Goal: Task Accomplishment & Management: Manage account settings

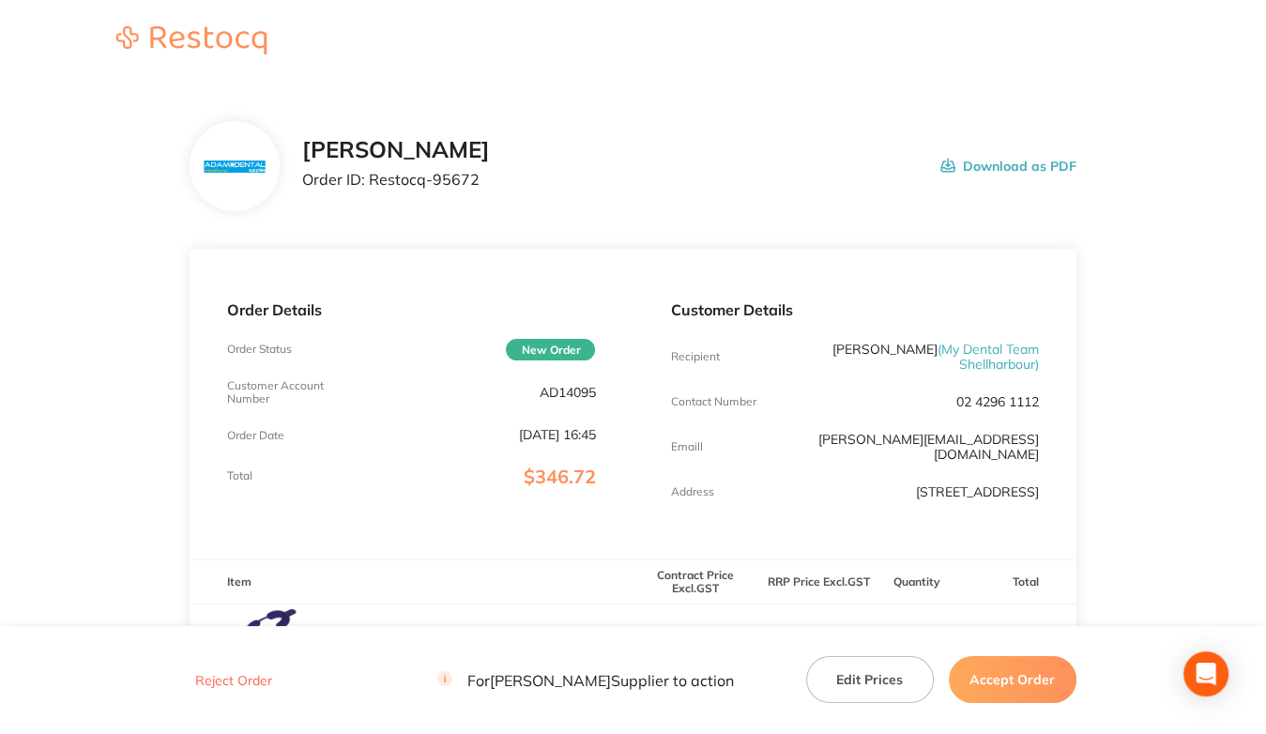
click at [550, 390] on p "AD14095" at bounding box center [567, 392] width 56 height 15
click at [551, 390] on p "AD14095" at bounding box center [567, 392] width 56 height 15
copy p "AD14095"
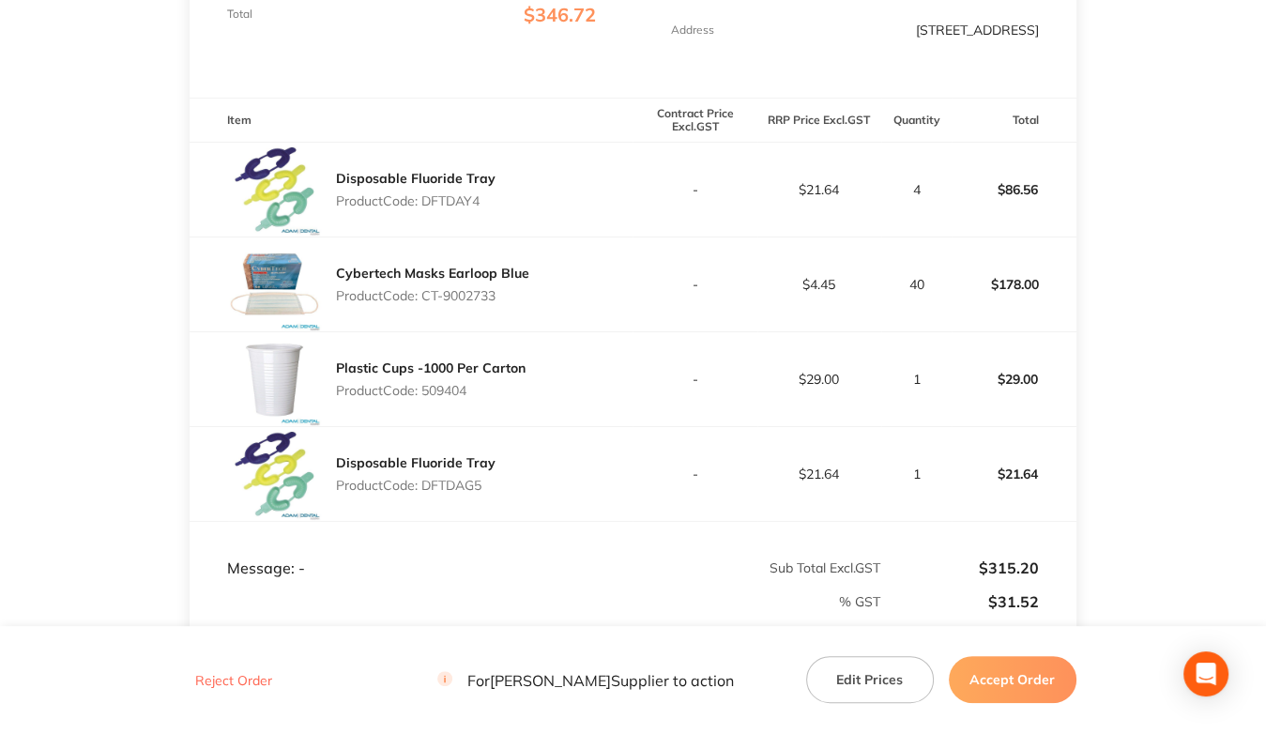
scroll to position [469, 0]
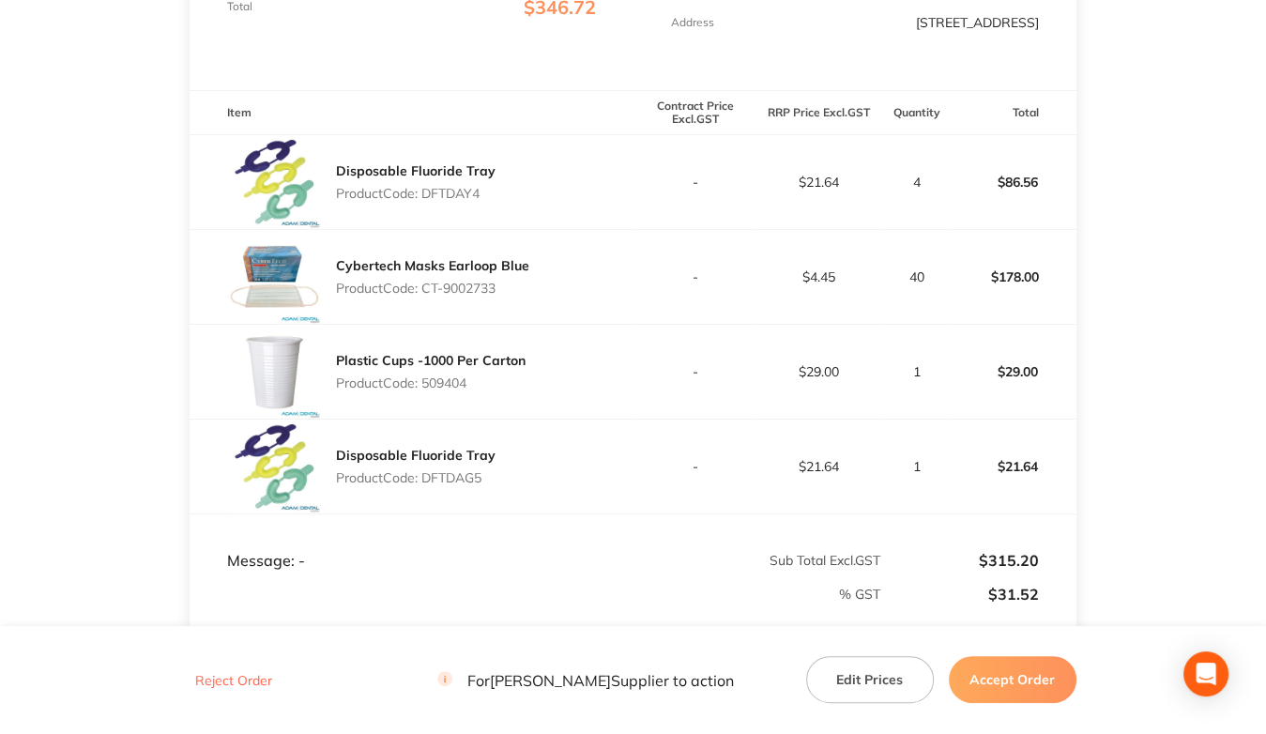
click at [468, 201] on p "Product Code: DFTDAY4" at bounding box center [416, 193] width 160 height 15
click at [468, 200] on p "Product Code: DFTDAY4" at bounding box center [416, 193] width 160 height 15
copy p "DFTDAY4"
drag, startPoint x: 426, startPoint y: 288, endPoint x: 526, endPoint y: 290, distance: 100.4
click at [526, 290] on div "Cybertech Masks Earloop Blue Product Code: CT-9002733" at bounding box center [411, 277] width 443 height 94
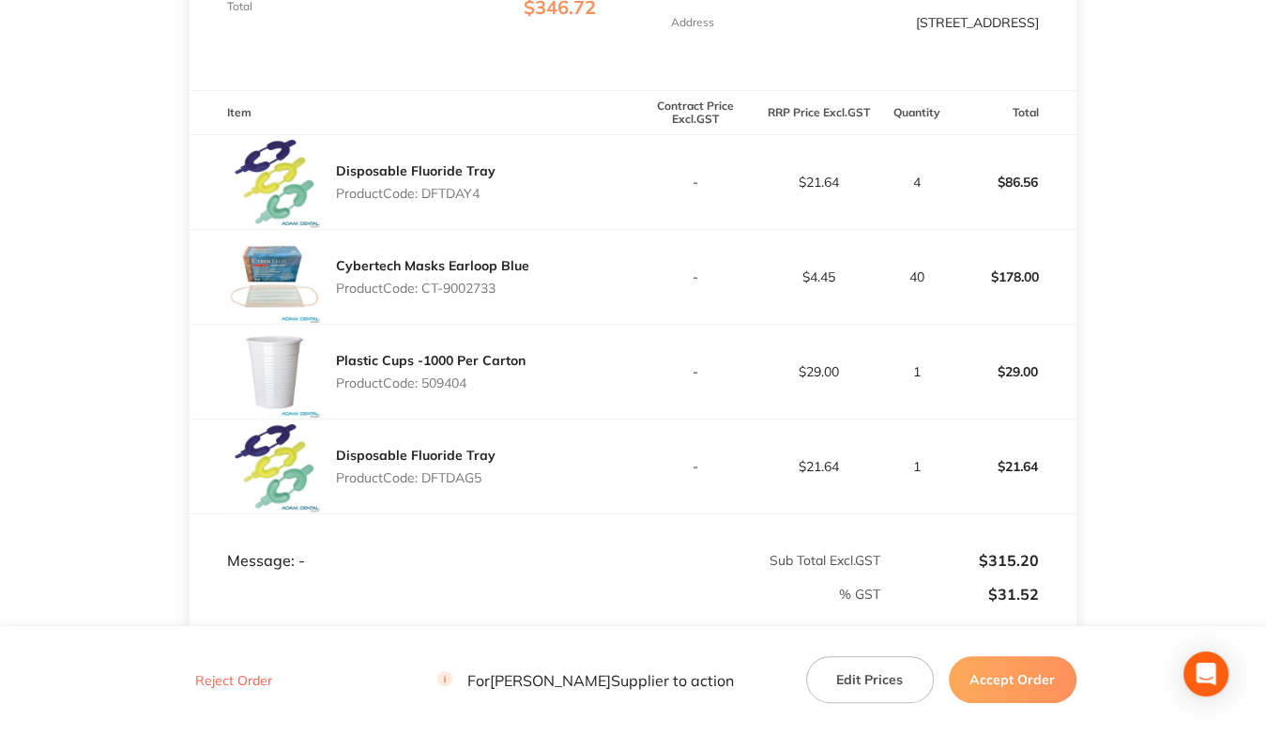
copy p "CT-9002733"
click at [439, 378] on p "Product Code: 509404" at bounding box center [431, 382] width 190 height 15
copy p "509404"
click at [447, 479] on p "Product Code: DFTDAG5" at bounding box center [416, 477] width 160 height 15
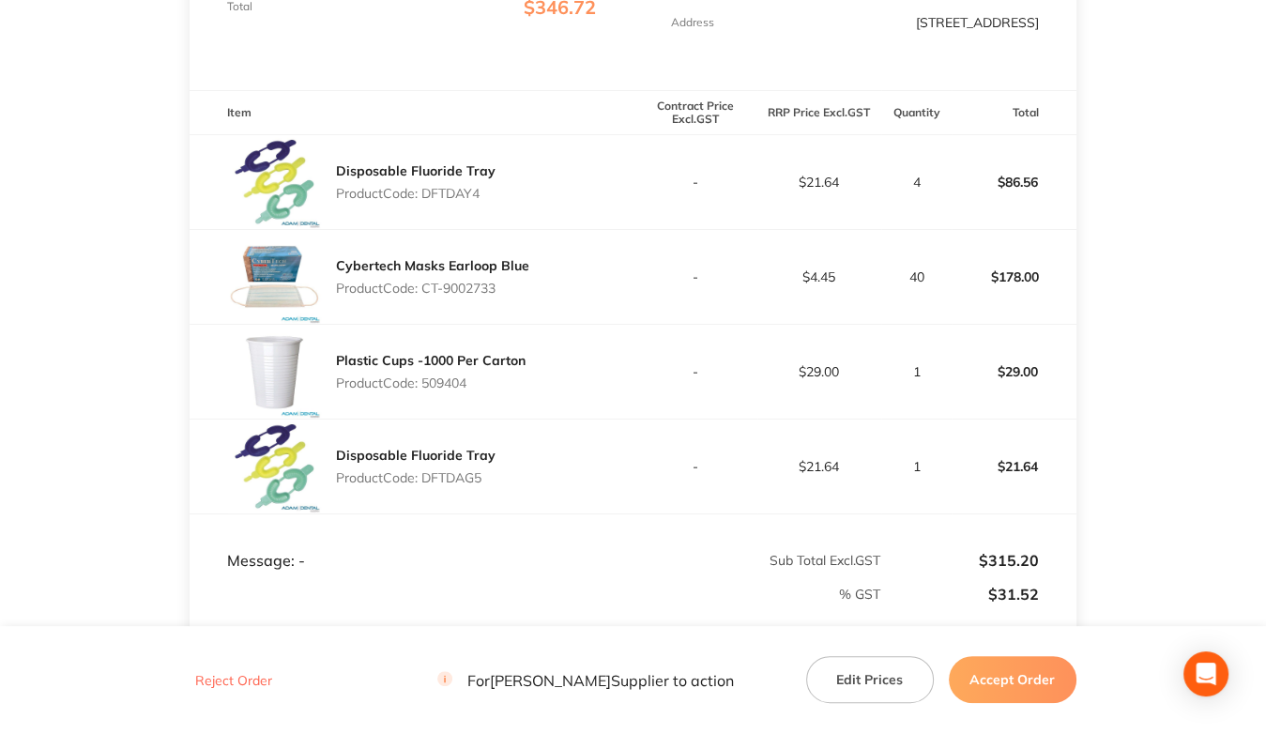
click at [447, 479] on p "Product Code: DFTDAG5" at bounding box center [416, 477] width 160 height 15
copy p "DFTDAG5"
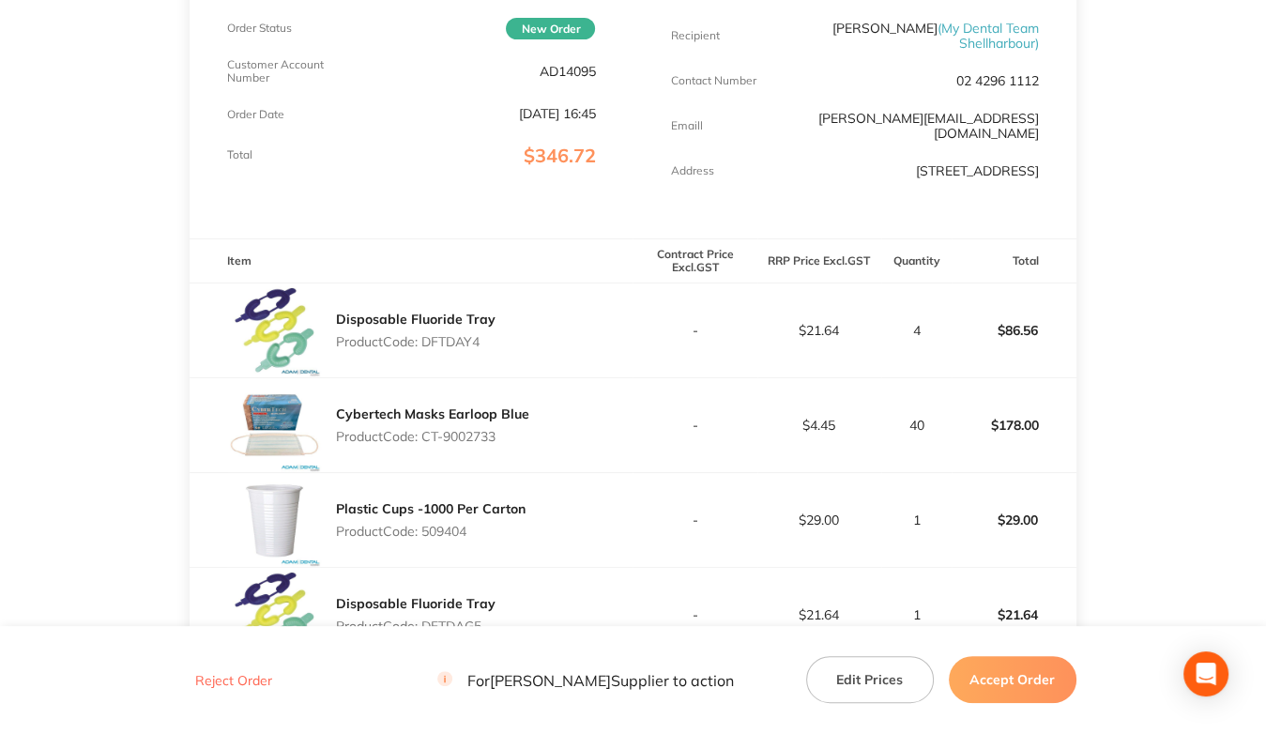
scroll to position [188, 0]
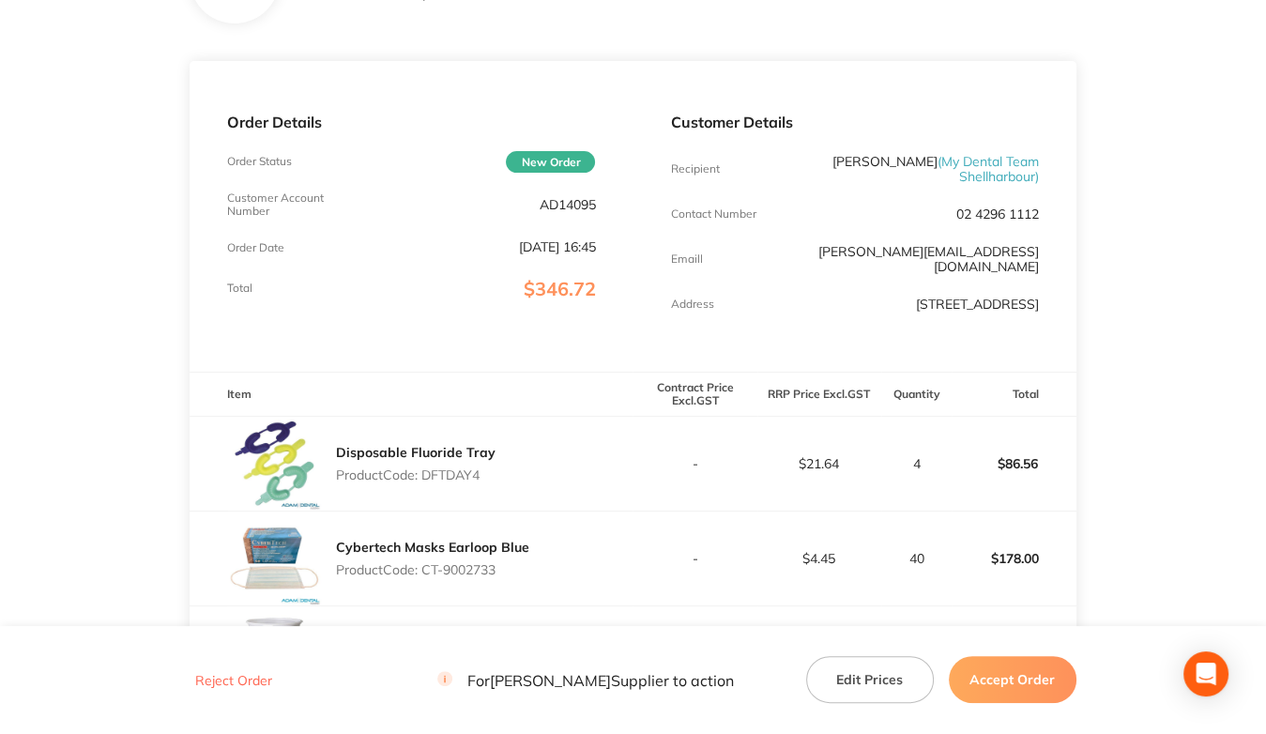
click at [569, 205] on p "AD14095" at bounding box center [567, 204] width 56 height 15
copy p "AD14095"
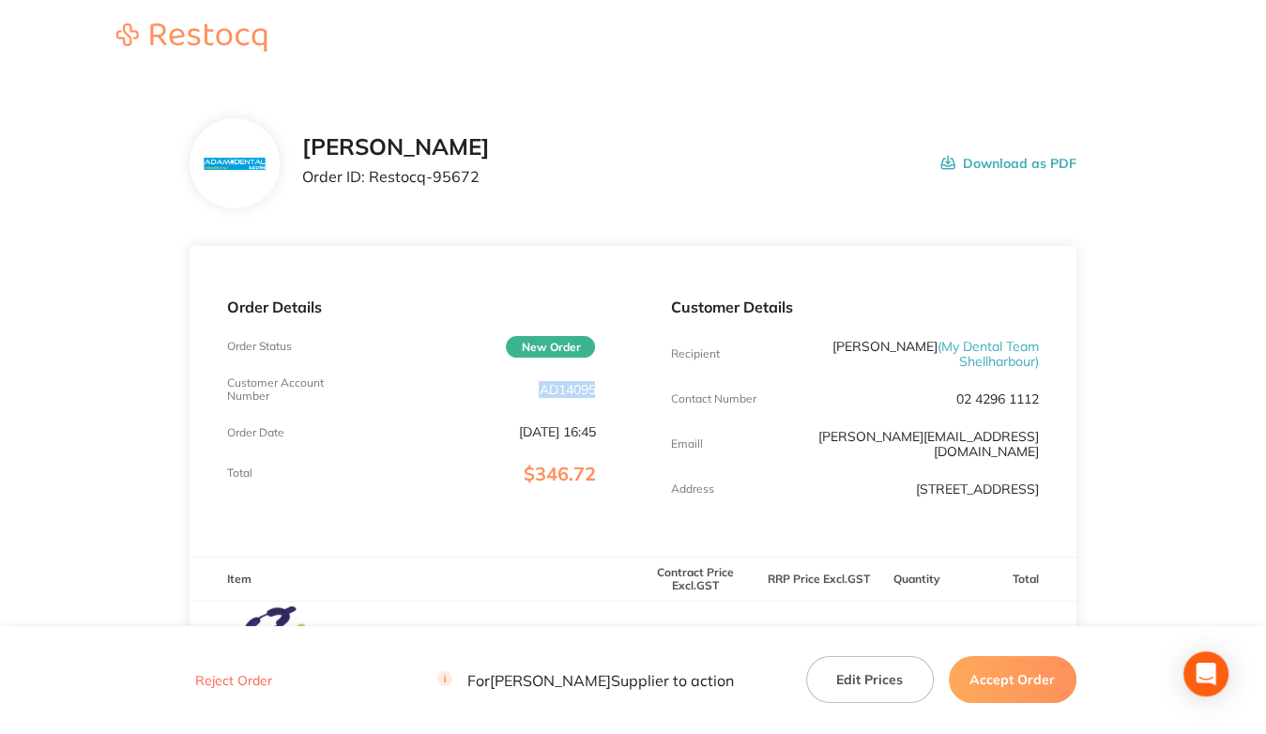
scroll to position [0, 0]
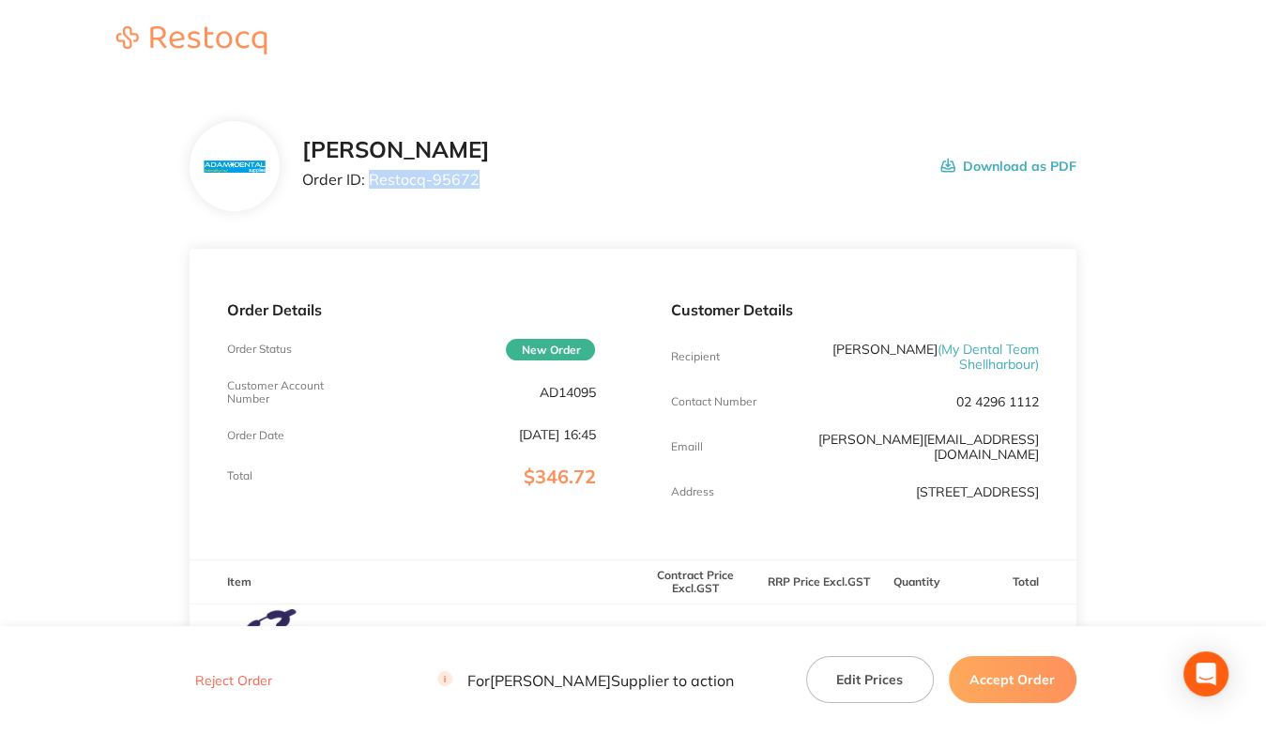
drag, startPoint x: 372, startPoint y: 179, endPoint x: 516, endPoint y: 184, distance: 143.6
click at [516, 184] on div "Adam Dental Order ID: Restocq- 95672 Download as PDF" at bounding box center [688, 166] width 773 height 58
copy p "Restocq- 95672"
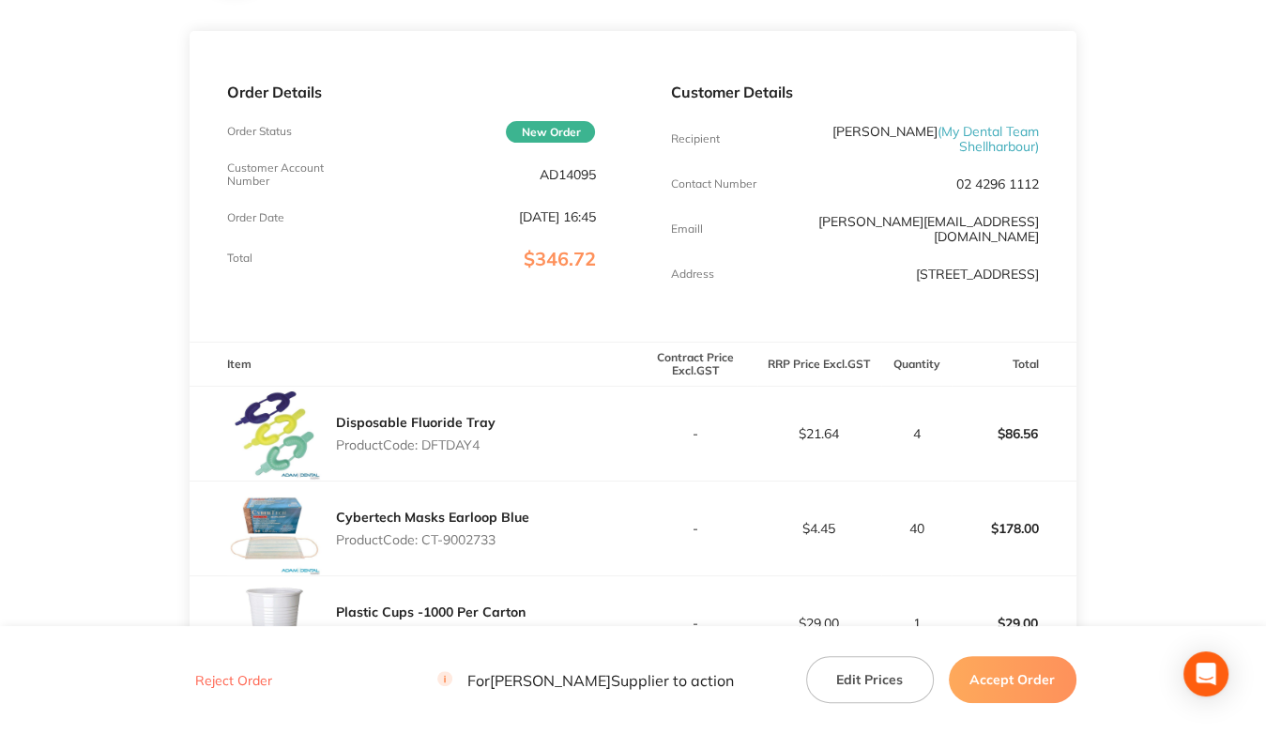
scroll to position [469, 0]
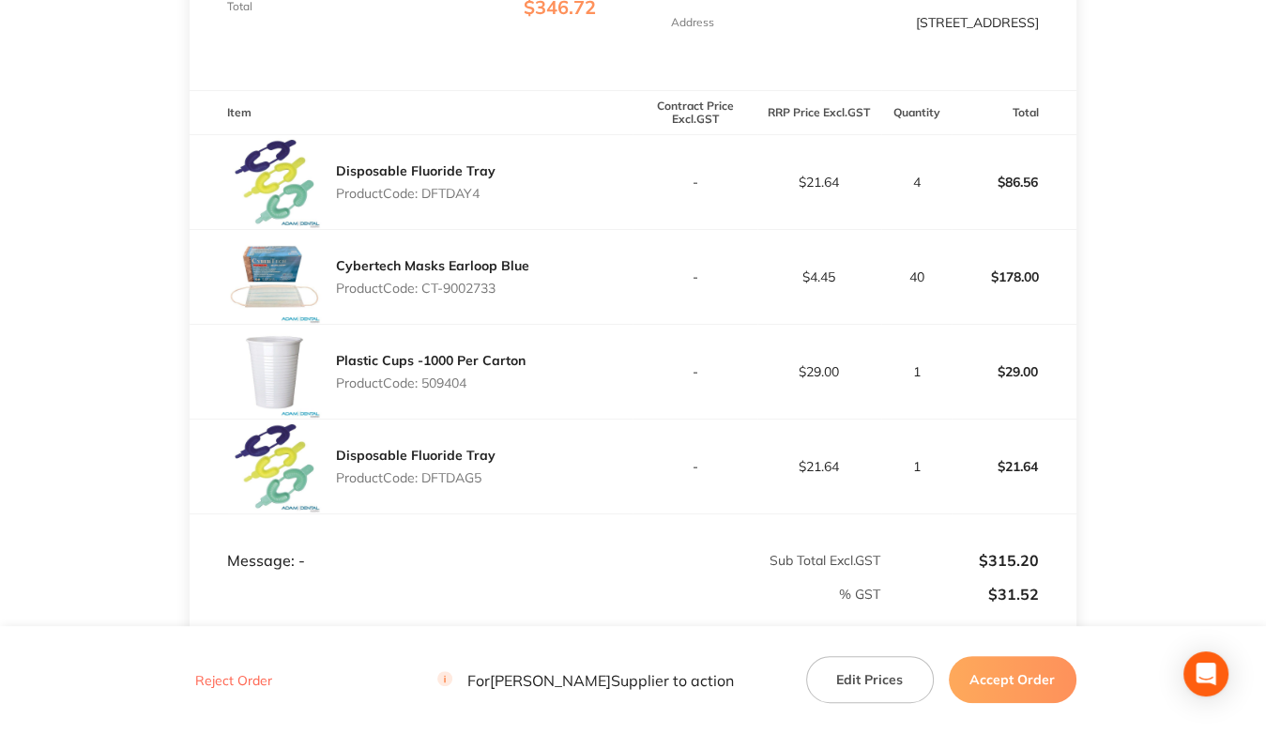
click at [448, 189] on p "Product Code: DFTDAY4" at bounding box center [416, 193] width 160 height 15
copy p "DFTDAY4"
drag, startPoint x: 425, startPoint y: 288, endPoint x: 631, endPoint y: 293, distance: 206.5
click at [631, 293] on div "Cybertech Masks Earloop Blue Product Code: CT-9002733" at bounding box center [411, 277] width 443 height 94
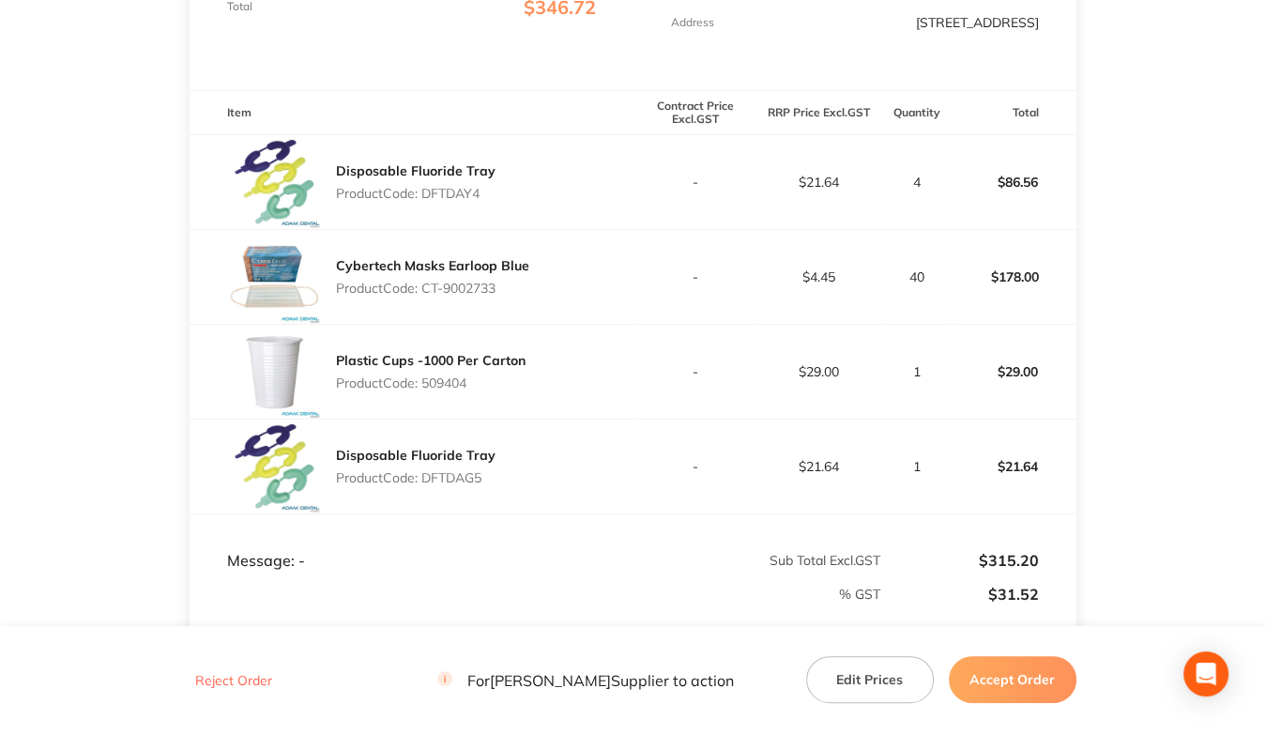
copy p "CT-9002733"
click at [443, 384] on p "Product Code: 509404" at bounding box center [431, 382] width 190 height 15
copy p "509404"
click at [436, 470] on p "Product Code: DFTDAG5" at bounding box center [416, 477] width 160 height 15
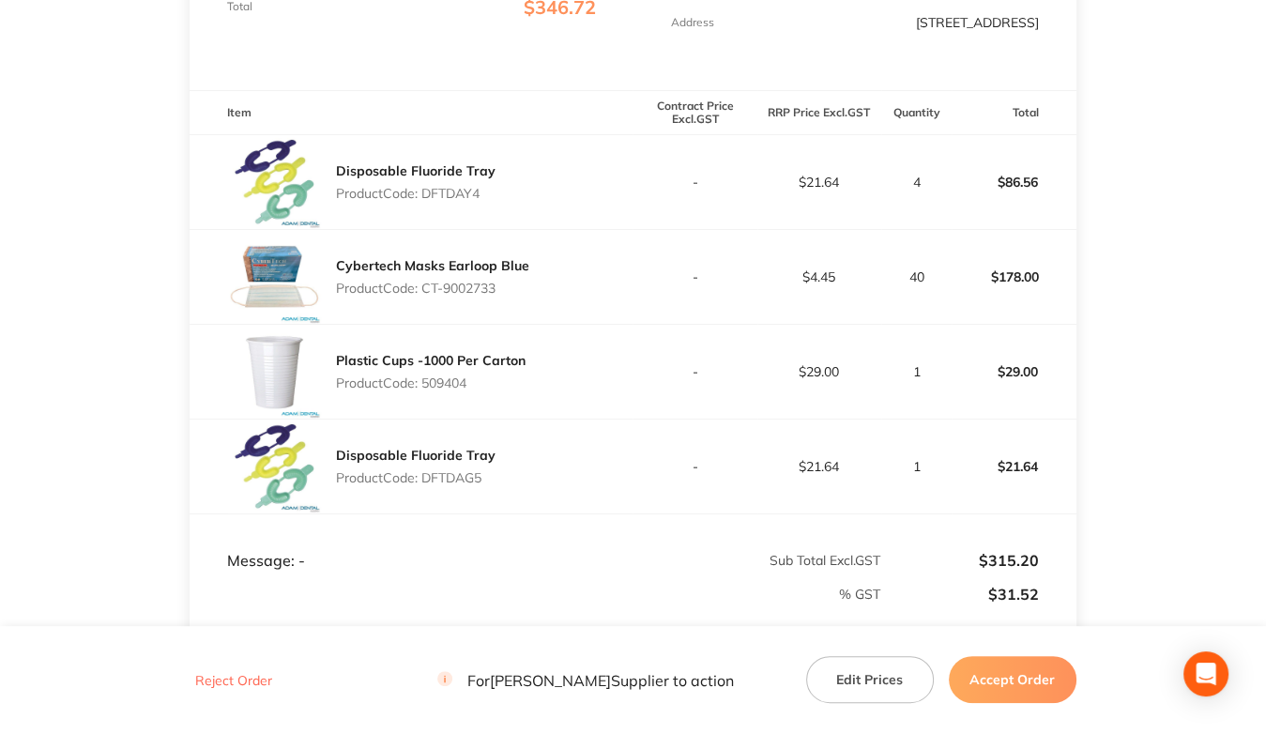
click at [436, 470] on p "Product Code: DFTDAG5" at bounding box center [416, 477] width 160 height 15
click at [992, 691] on button "Accept Order" at bounding box center [1013, 679] width 128 height 47
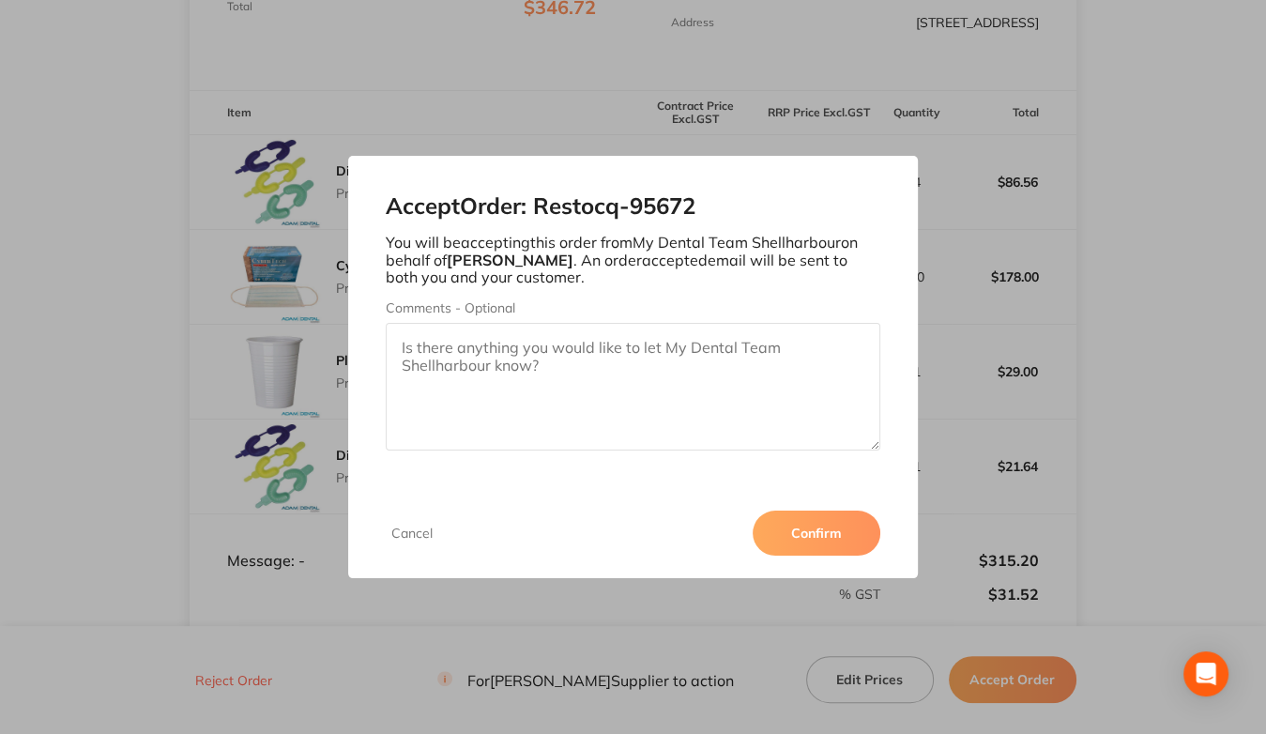
click at [821, 532] on button "Confirm" at bounding box center [817, 532] width 128 height 45
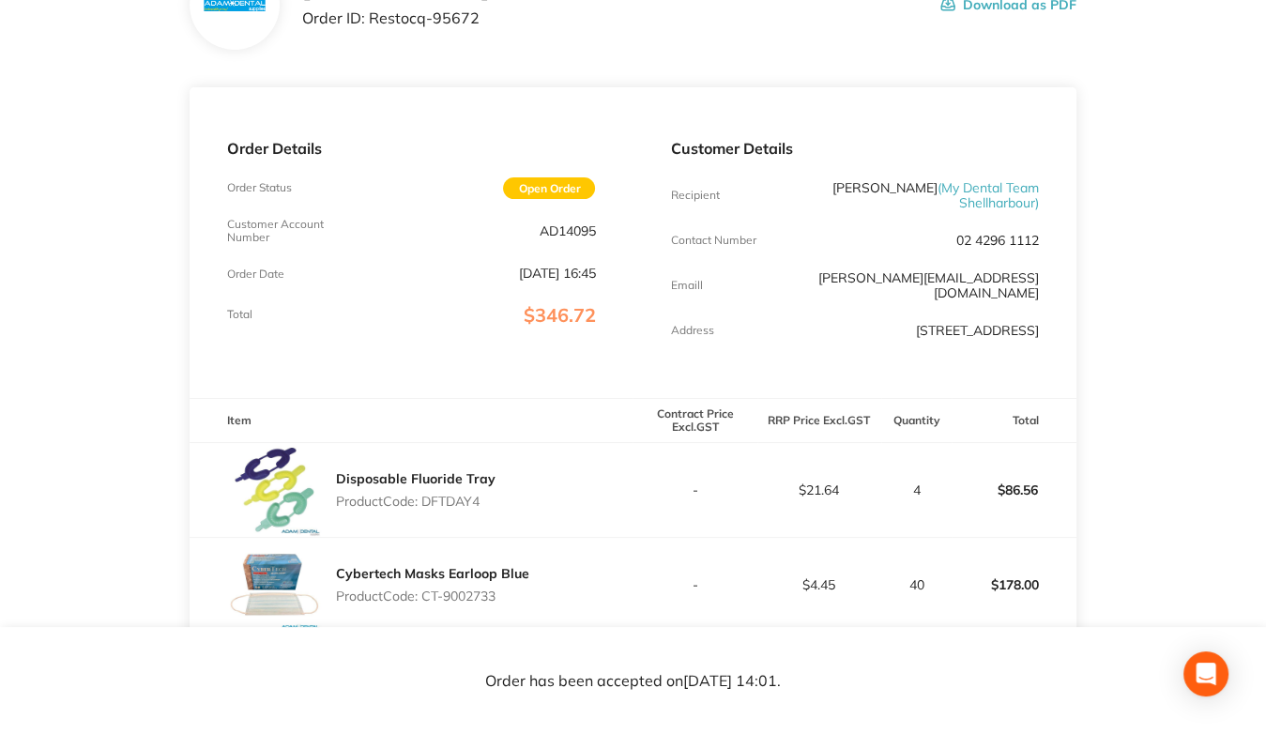
scroll to position [0, 0]
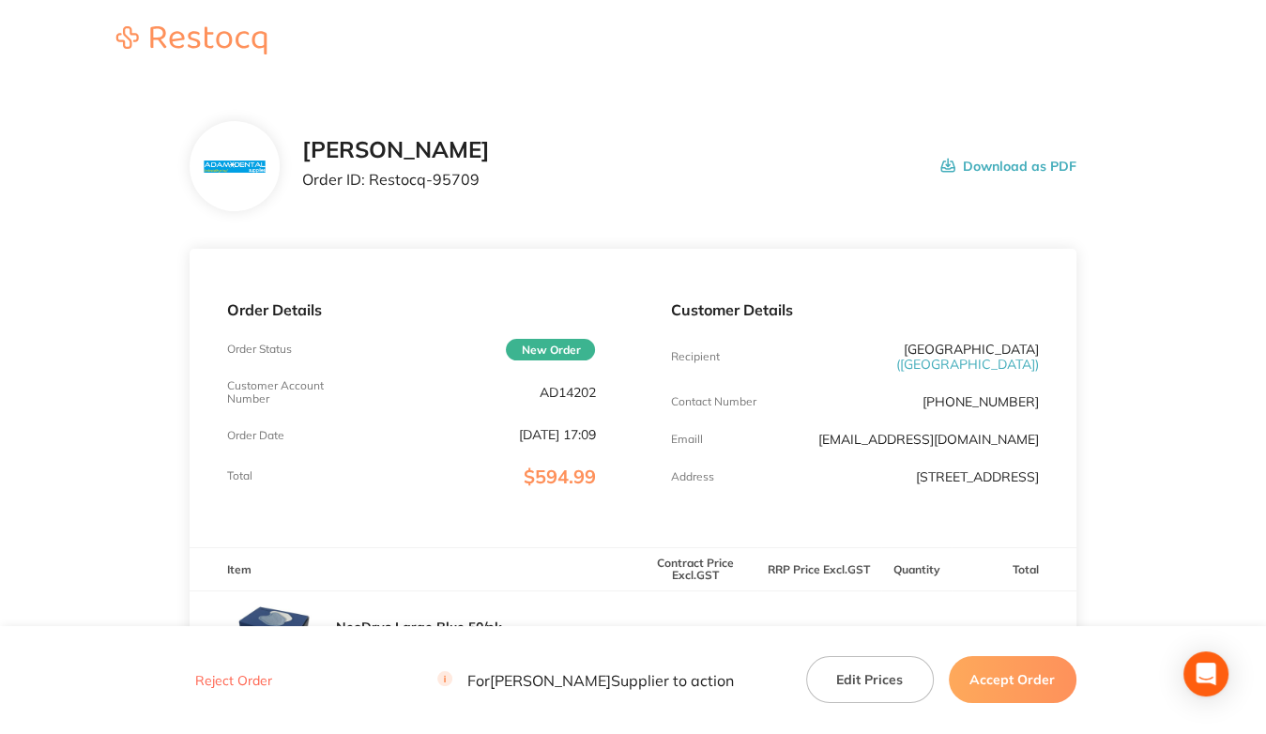
click at [559, 393] on p "AD14202" at bounding box center [567, 392] width 56 height 15
copy p "AD14202"
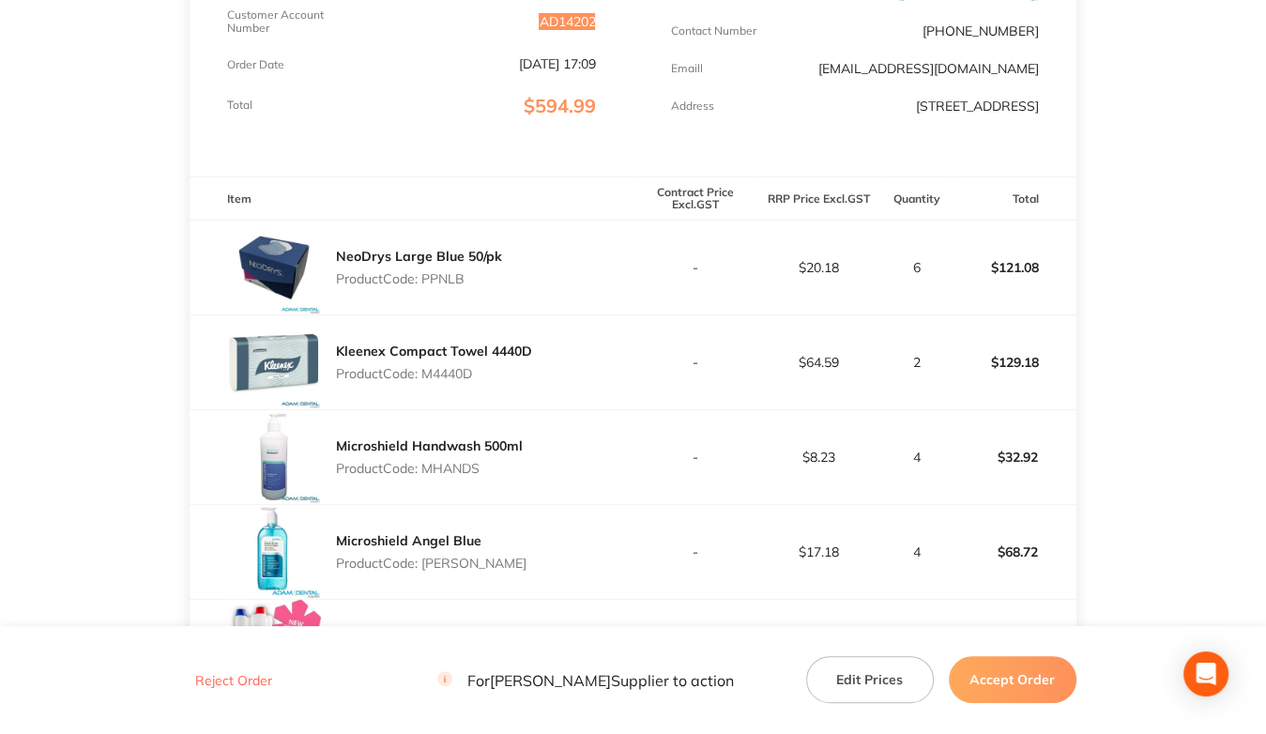
scroll to position [375, 0]
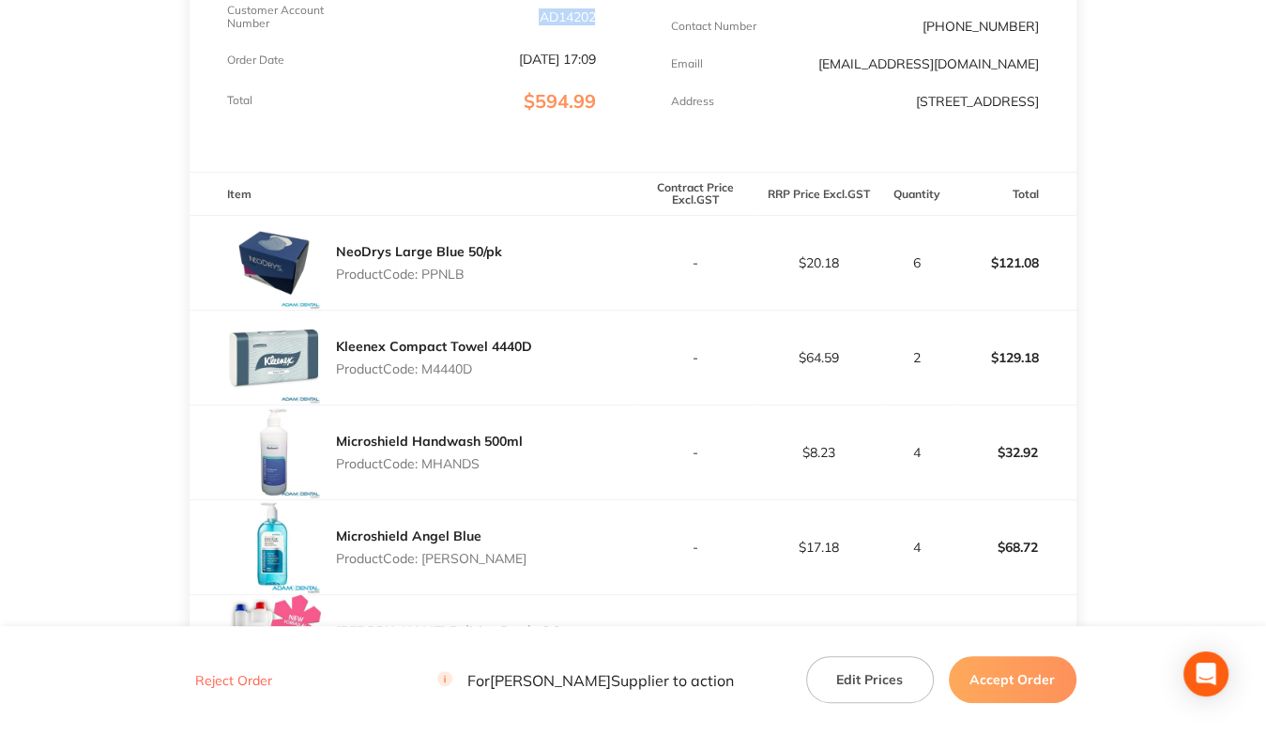
click at [448, 278] on p "Product Code: PPNLB" at bounding box center [419, 273] width 166 height 15
click at [449, 278] on p "Product Code: PPNLB" at bounding box center [419, 273] width 166 height 15
copy p "PPNLB"
click at [446, 371] on p "Product Code: M4440D" at bounding box center [434, 368] width 196 height 15
click at [447, 370] on p "Product Code: M4440D" at bounding box center [434, 368] width 196 height 15
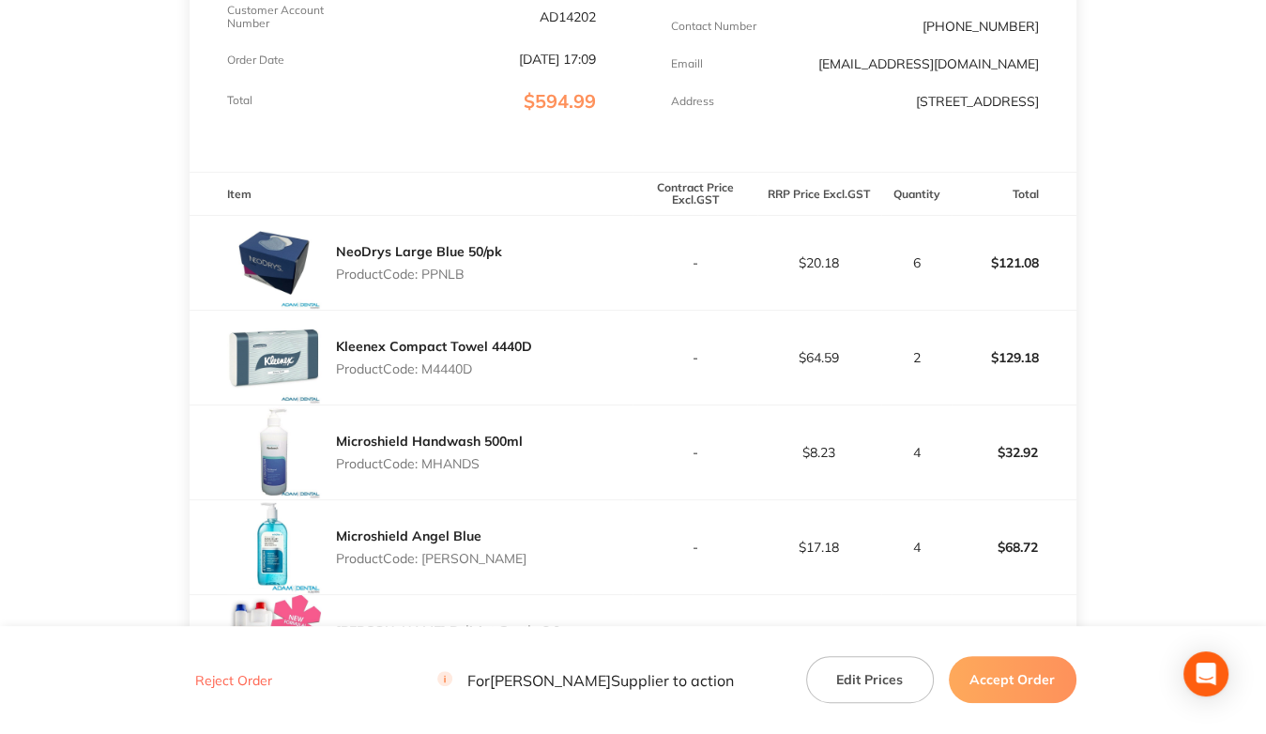
copy p "M4440D"
click at [452, 463] on p "Product Code: MHANDS" at bounding box center [429, 463] width 187 height 15
copy p "MHANDS"
click at [454, 556] on p "Product Code: [PERSON_NAME]" at bounding box center [431, 558] width 190 height 15
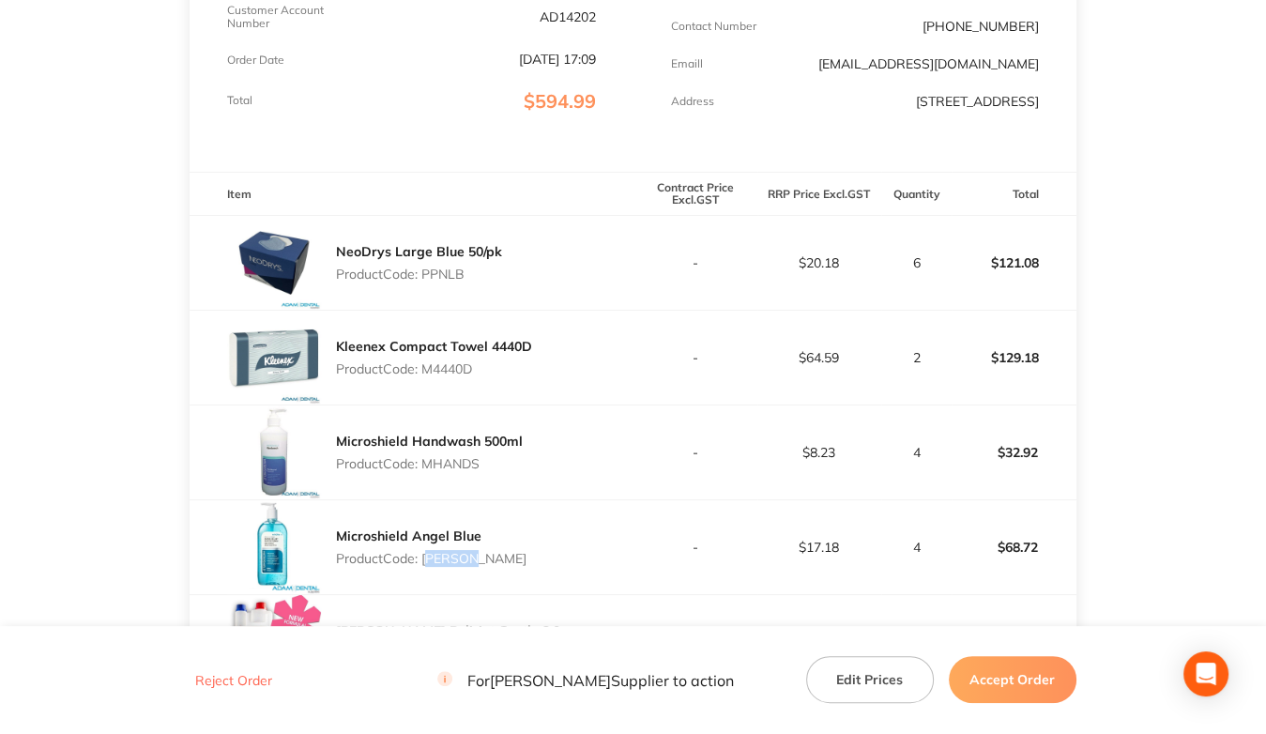
click at [454, 556] on p "Product Code: [PERSON_NAME]" at bounding box center [431, 558] width 190 height 15
copy p "[PERSON_NAME]"
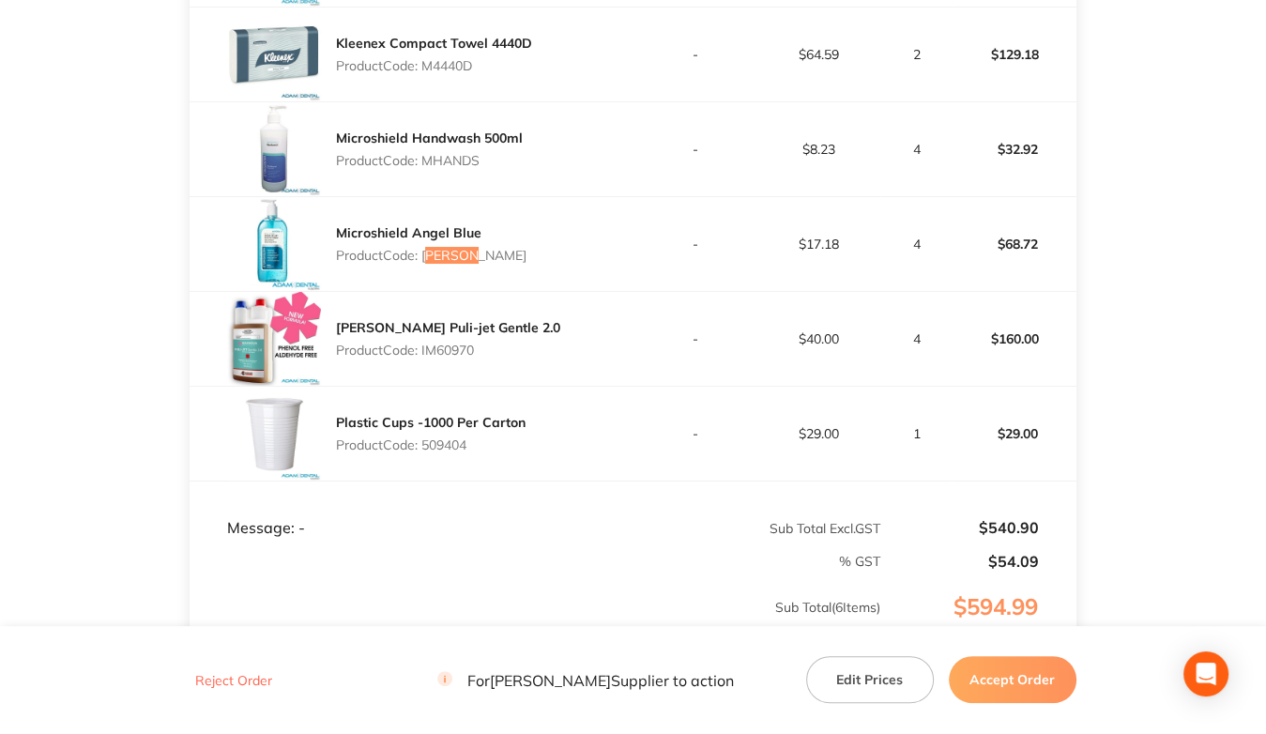
scroll to position [751, 0]
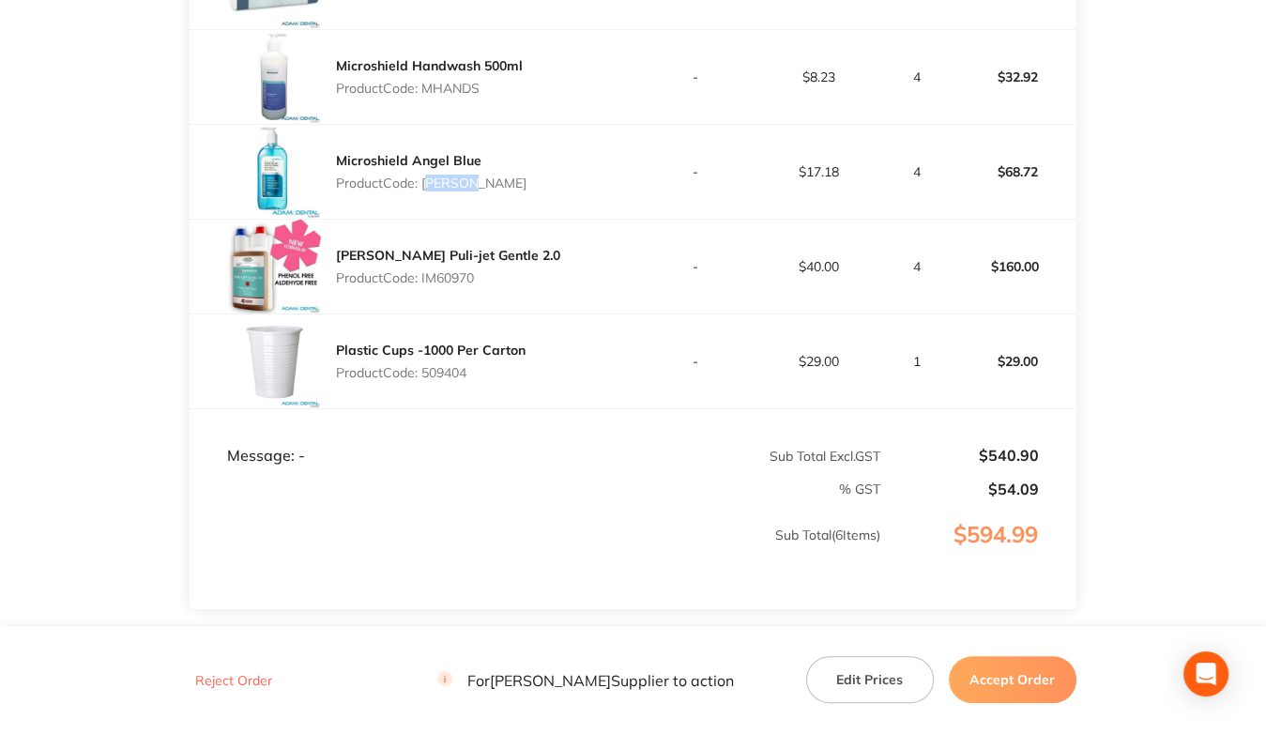
click at [453, 278] on p "Product Code: IM60970" at bounding box center [448, 277] width 224 height 15
copy p "IM60970"
click at [441, 375] on p "Product Code: 509404" at bounding box center [431, 372] width 190 height 15
click at [441, 374] on p "Product Code: 509404" at bounding box center [431, 372] width 190 height 15
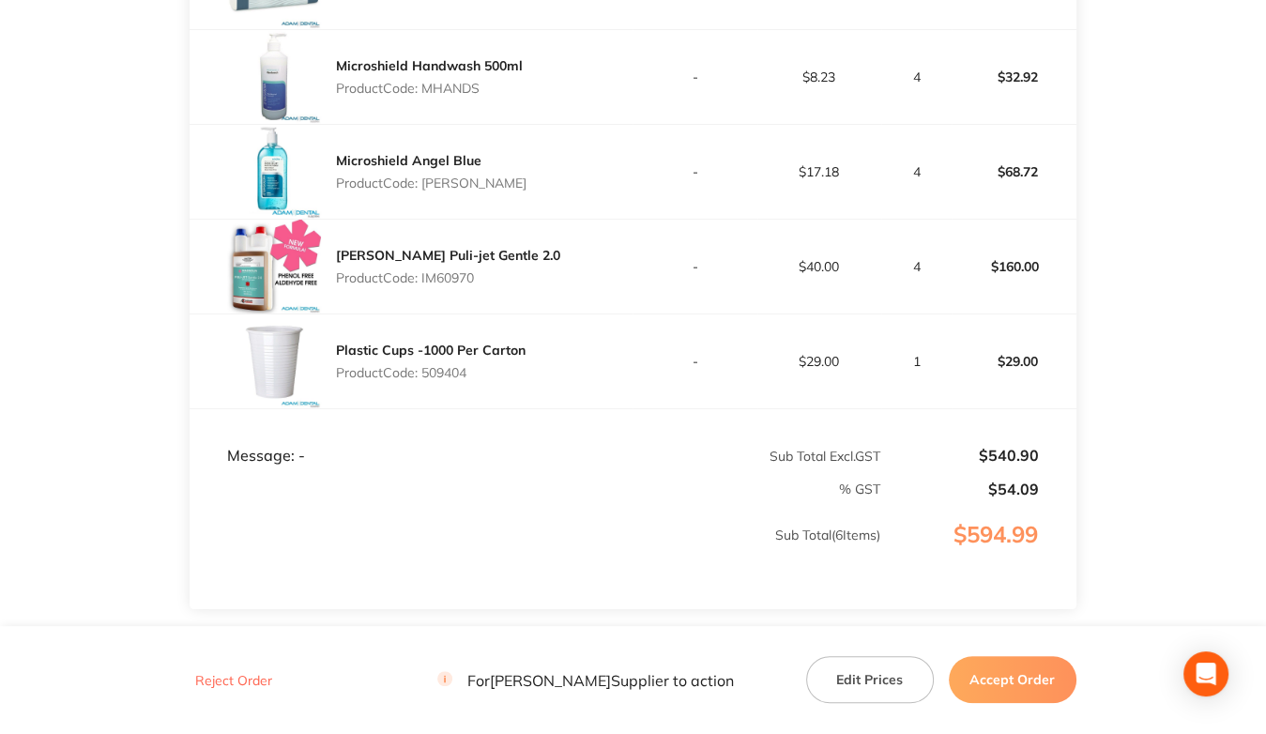
copy p "509404"
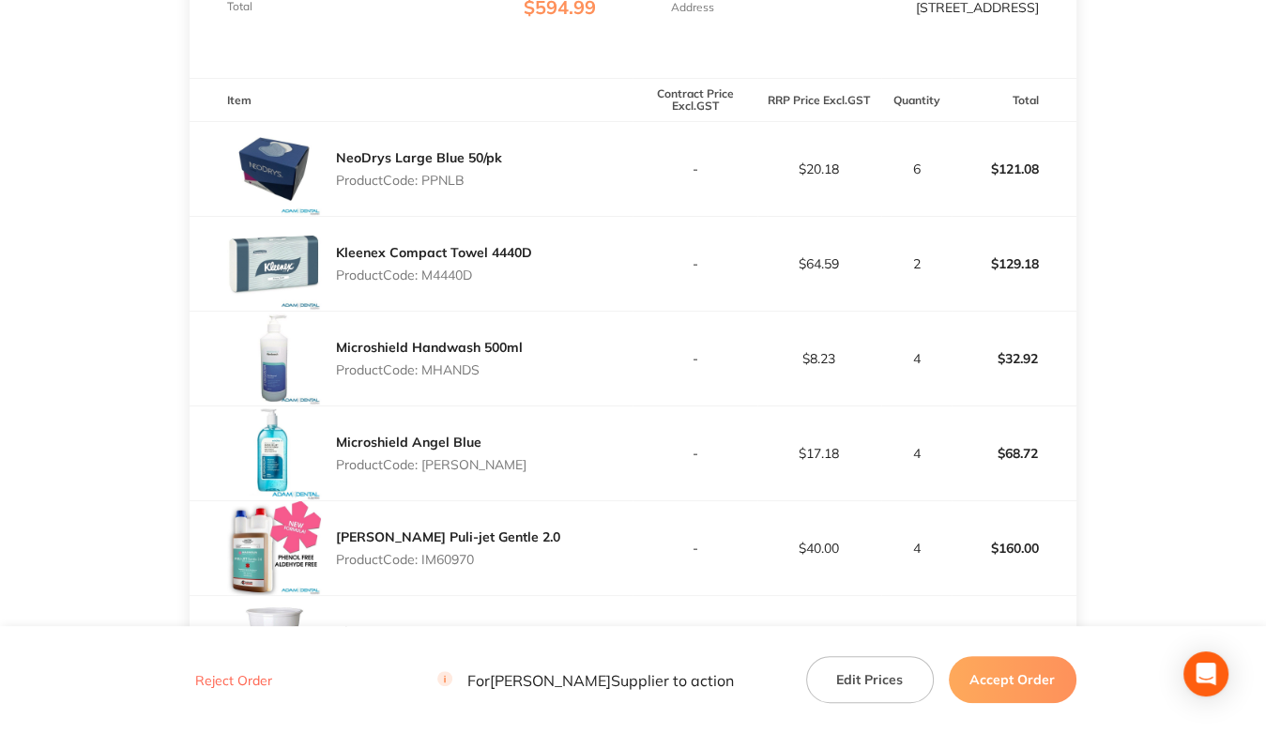
scroll to position [188, 0]
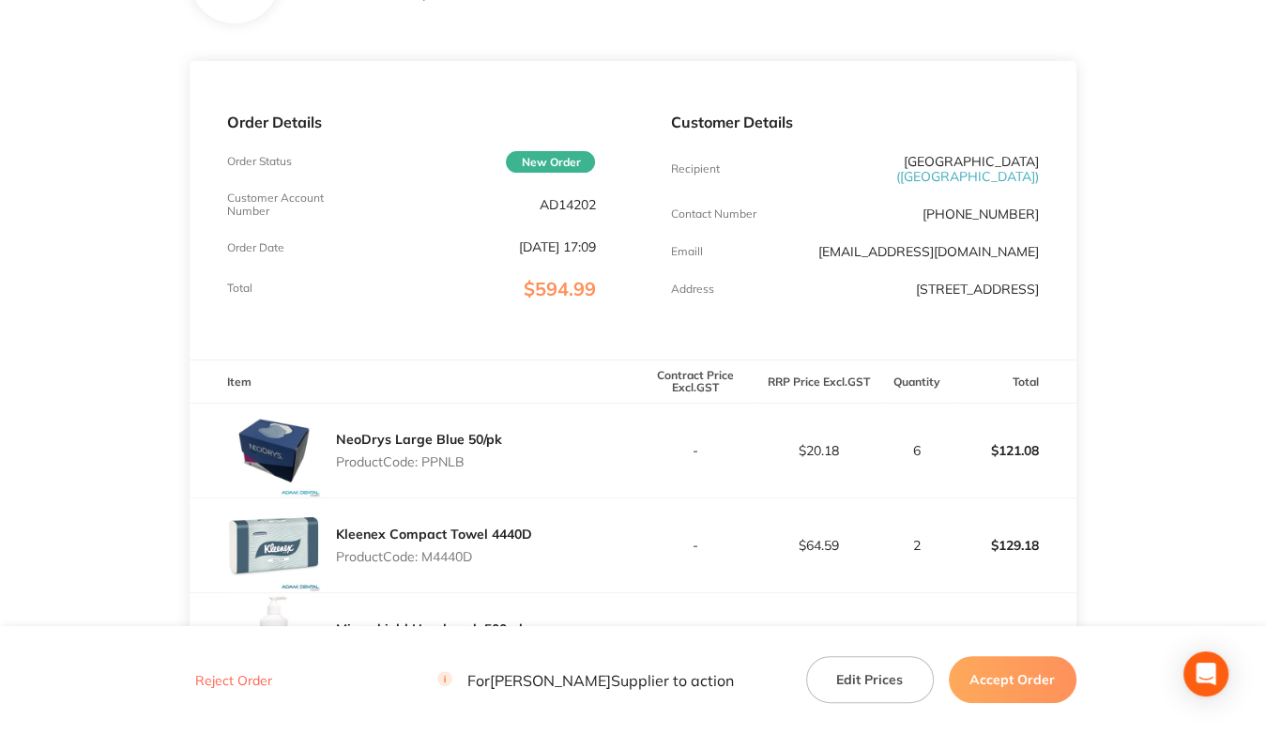
click at [555, 208] on p "AD14202" at bounding box center [567, 204] width 56 height 15
copy p "AD14202"
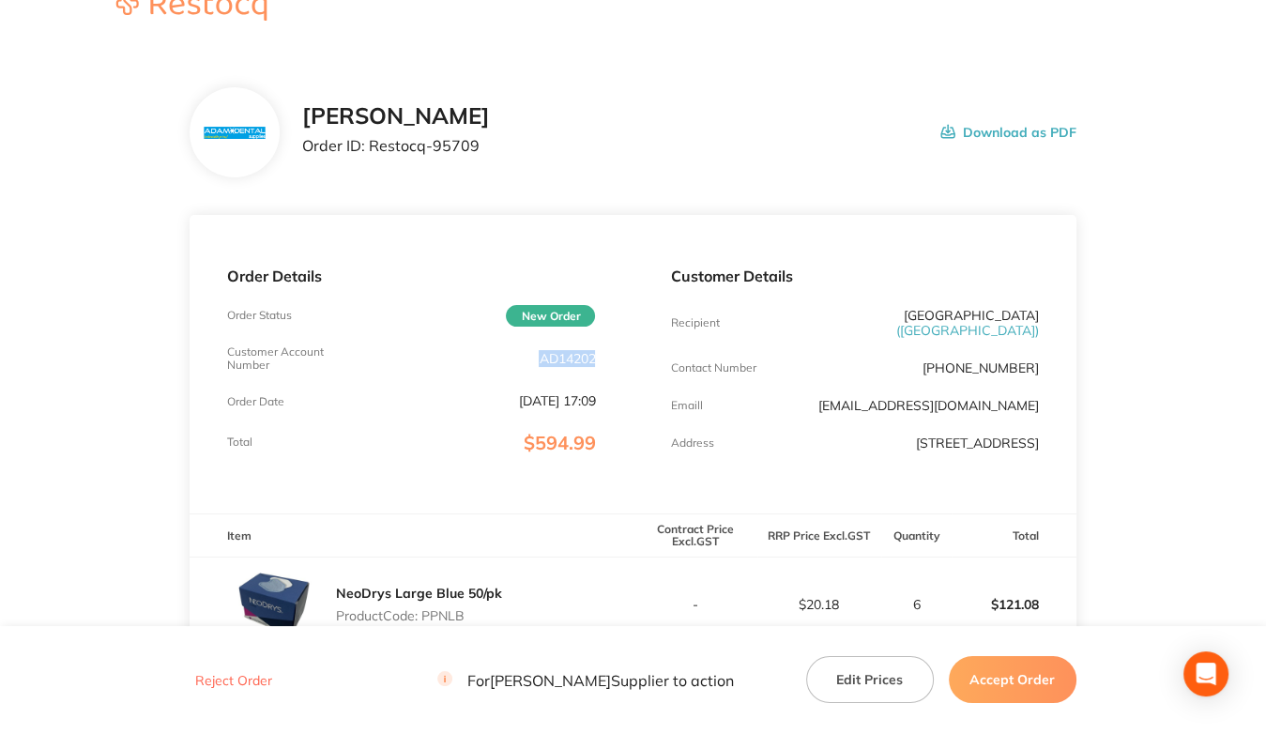
scroll to position [0, 0]
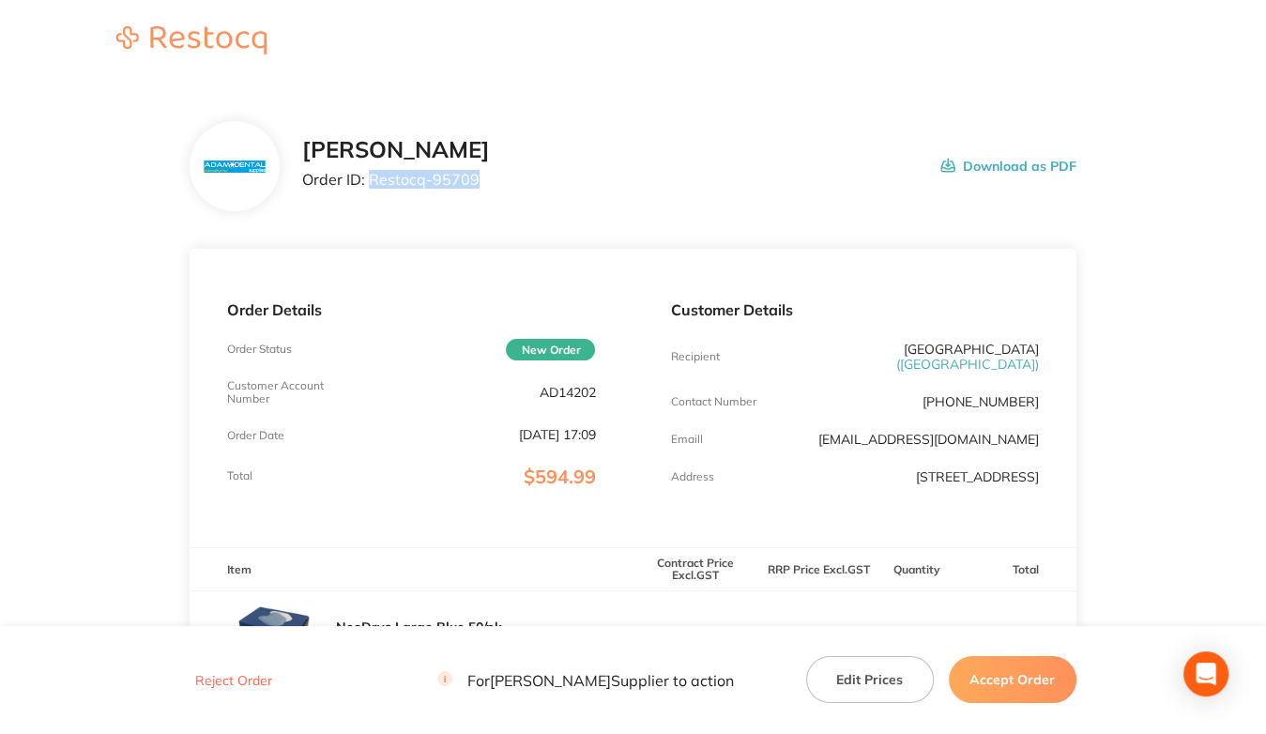
drag, startPoint x: 368, startPoint y: 177, endPoint x: 559, endPoint y: 190, distance: 191.8
click at [559, 190] on div "[PERSON_NAME] Order ID: Restocq- 95709 Download as PDF" at bounding box center [688, 166] width 773 height 58
copy p "Restocq- 95709"
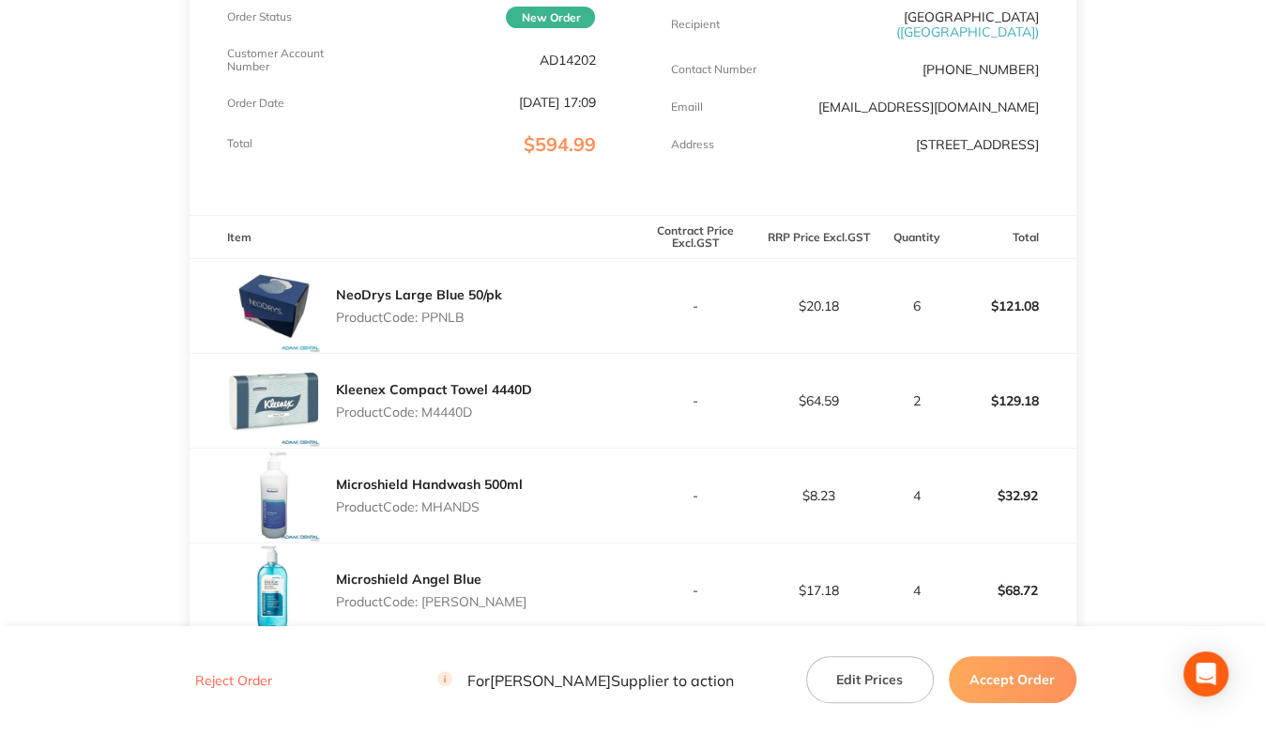
scroll to position [375, 0]
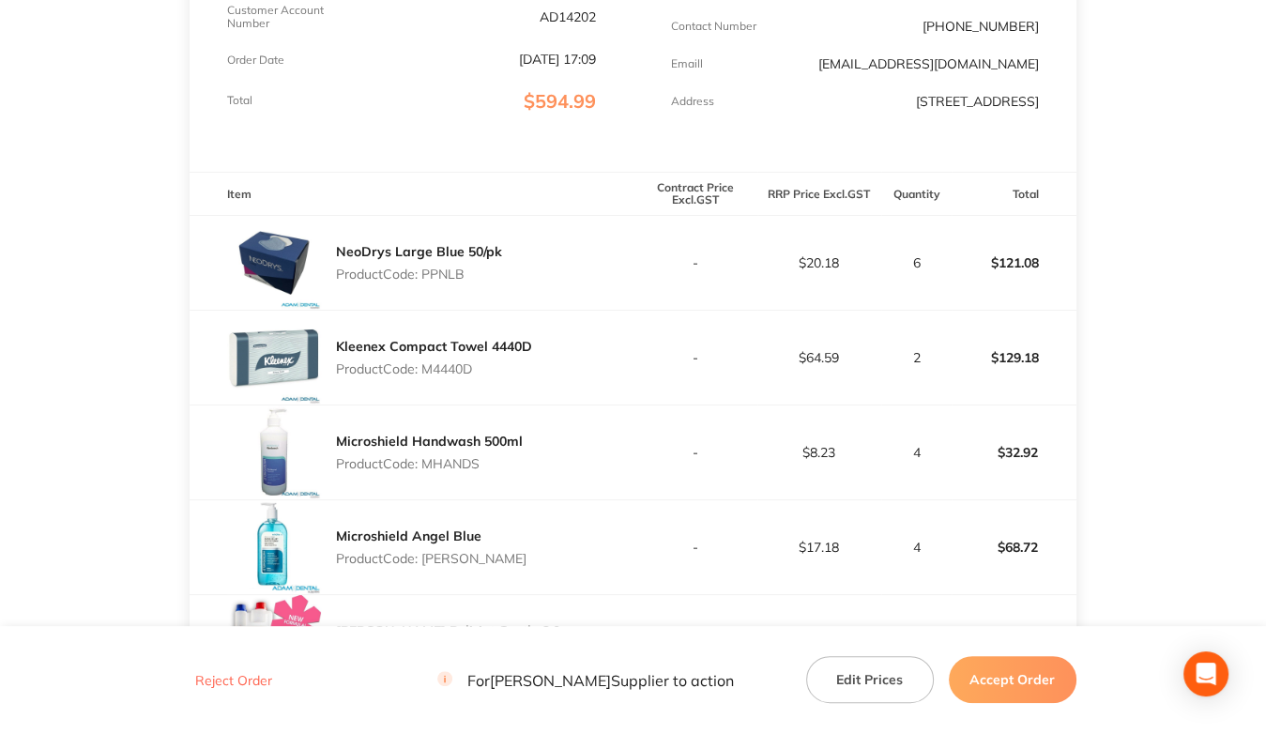
click at [454, 271] on p "Product Code: PPNLB" at bounding box center [419, 273] width 166 height 15
copy p "PPNLB"
click at [430, 373] on p "Product Code: M4440D" at bounding box center [434, 368] width 196 height 15
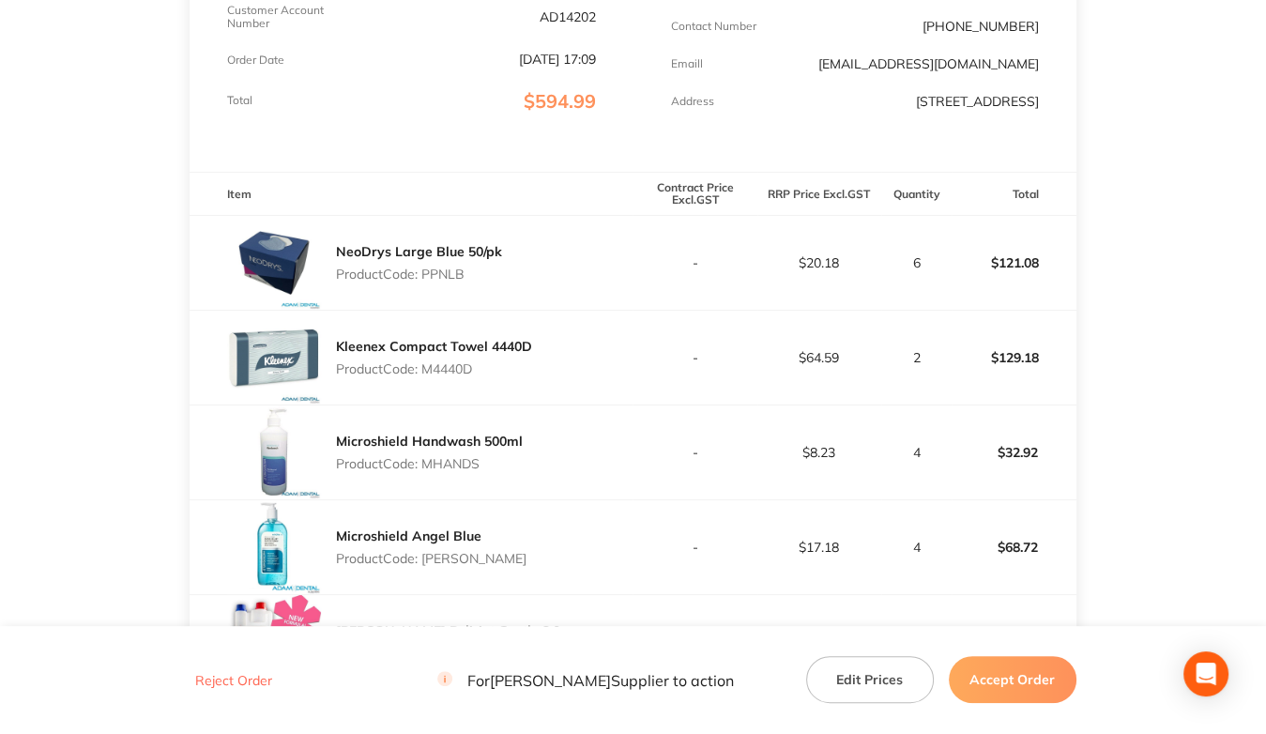
click at [433, 466] on p "Product Code: MHANDS" at bounding box center [429, 463] width 187 height 15
click at [440, 555] on p "Product Code: [PERSON_NAME]" at bounding box center [431, 558] width 190 height 15
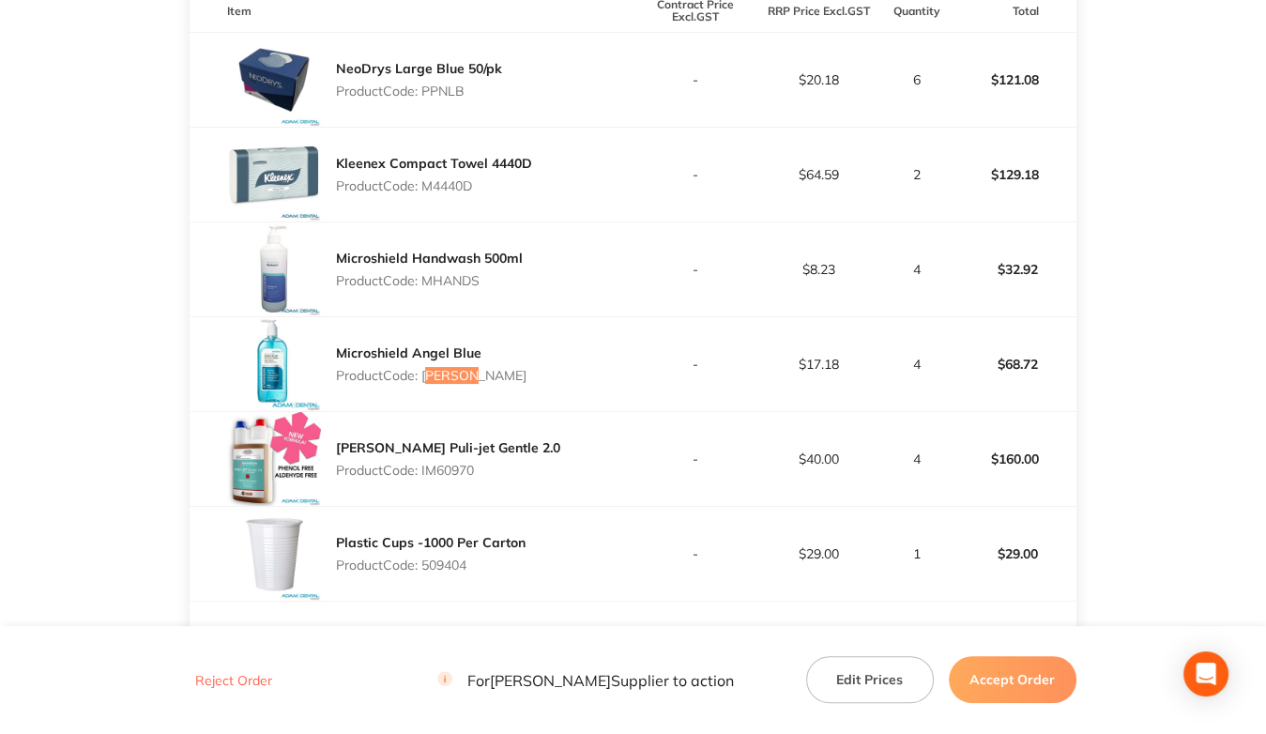
scroll to position [657, 0]
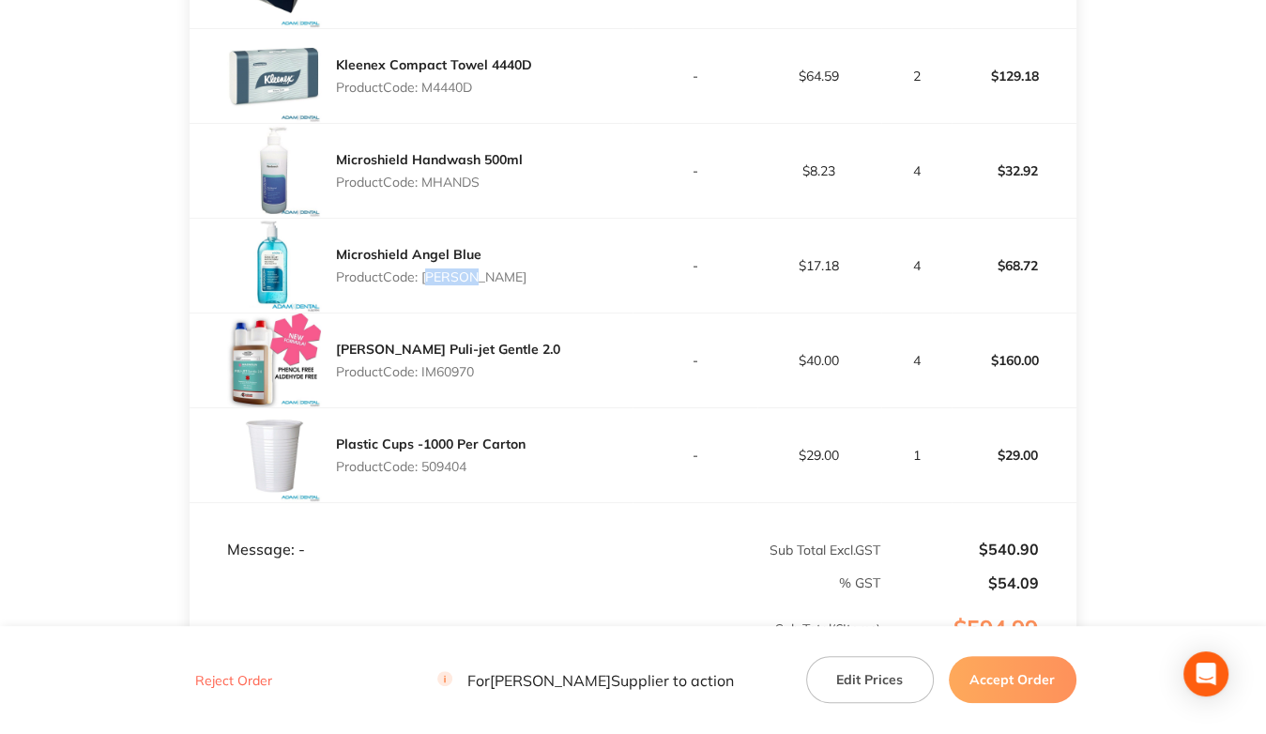
click at [428, 372] on p "Product Code: IM60970" at bounding box center [448, 371] width 224 height 15
click at [431, 464] on p "Product Code: 509404" at bounding box center [431, 466] width 190 height 15
drag, startPoint x: 1025, startPoint y: 678, endPoint x: 1005, endPoint y: 663, distance: 24.8
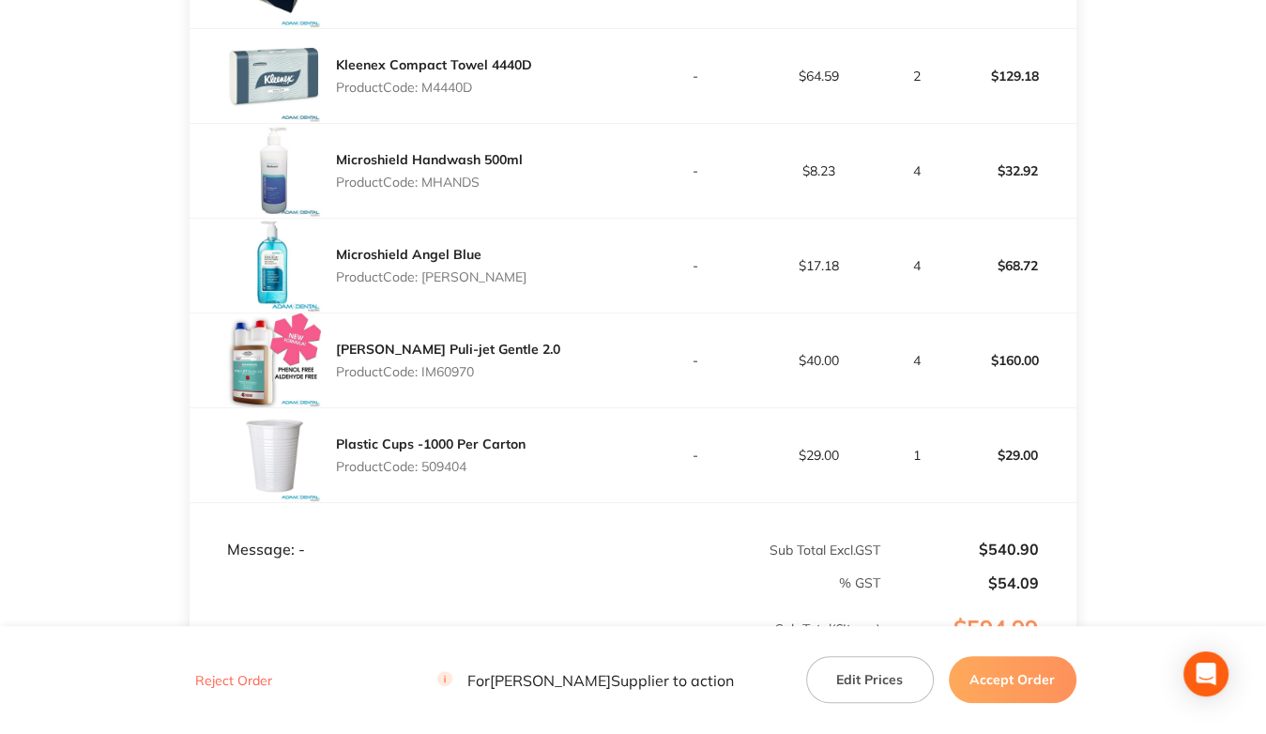
click at [1025, 678] on button "Accept Order" at bounding box center [1013, 679] width 128 height 47
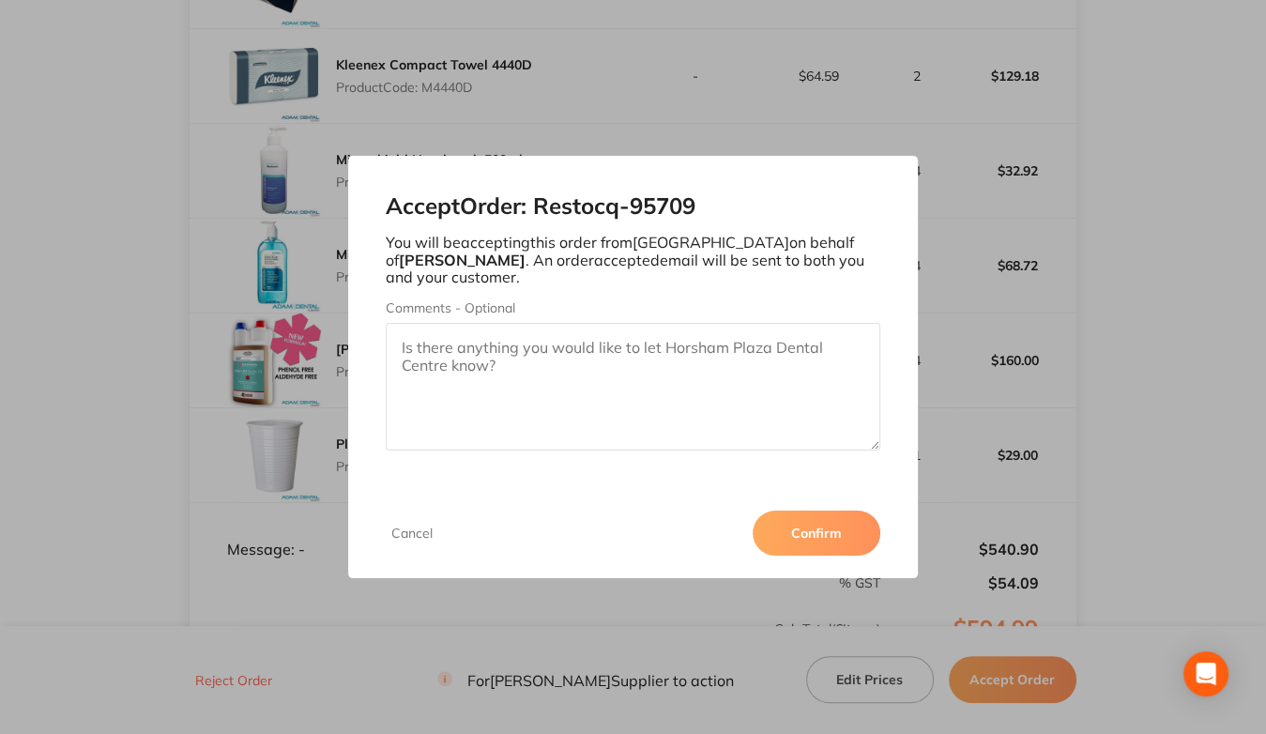
click at [815, 528] on button "Confirm" at bounding box center [817, 532] width 128 height 45
